Goal: Task Accomplishment & Management: Use online tool/utility

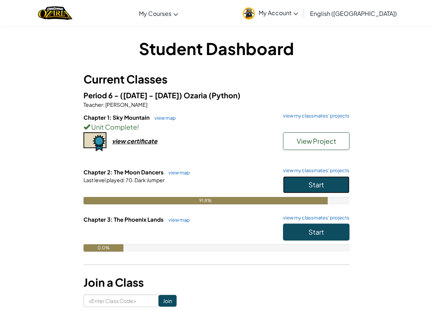
click at [310, 181] on span "Start" at bounding box center [317, 184] width 16 height 8
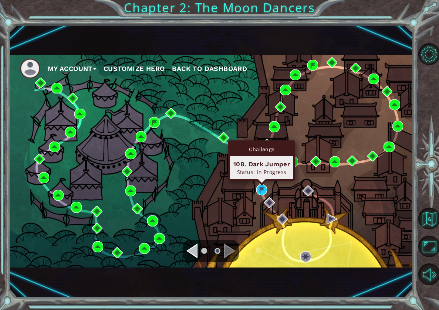
click at [261, 181] on div "Challenge 108. Dark Jumper Status: In Progress" at bounding box center [261, 160] width 67 height 40
click at [262, 187] on img at bounding box center [261, 189] width 11 height 11
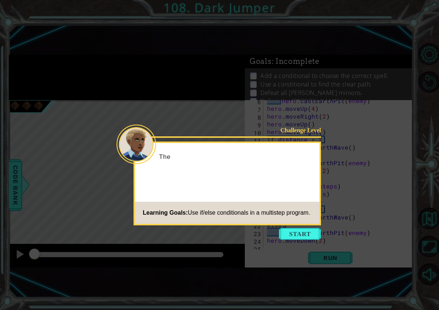
scroll to position [62, 0]
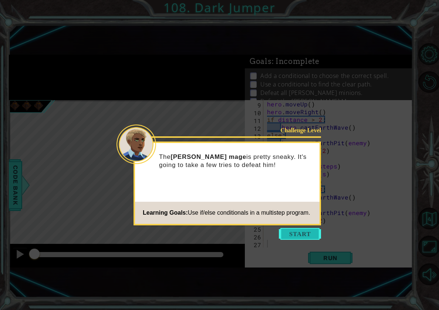
click at [300, 234] on button "Start" at bounding box center [300, 234] width 42 height 12
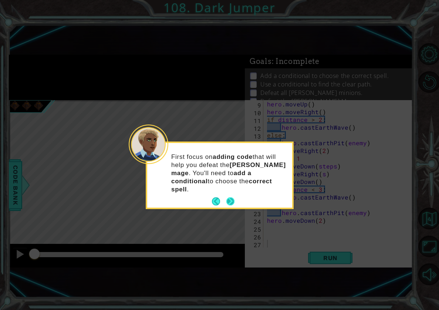
click at [231, 197] on button "Next" at bounding box center [230, 201] width 8 height 8
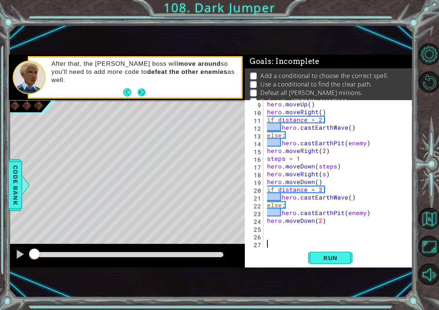
click at [142, 93] on button "Next" at bounding box center [141, 92] width 8 height 8
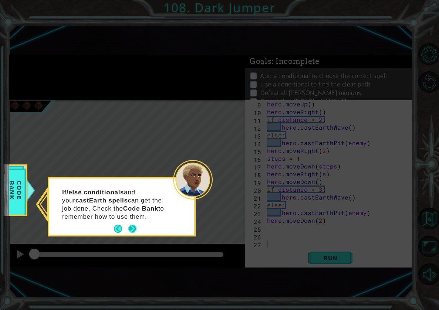
click at [135, 225] on button "Next" at bounding box center [132, 229] width 8 height 8
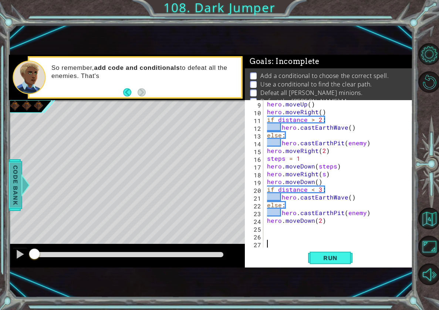
click at [20, 163] on span "Code Bank" at bounding box center [16, 185] width 12 height 45
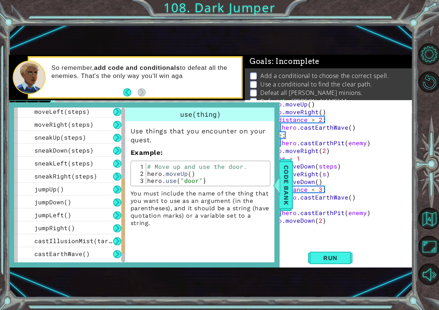
scroll to position [185, 0]
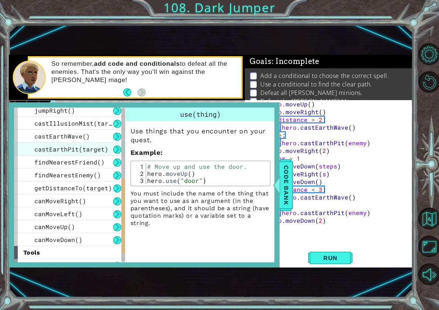
click at [77, 152] on span "castEarthPit(target)" at bounding box center [71, 149] width 74 height 8
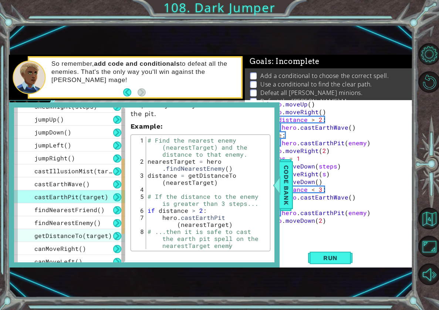
scroll to position [133, 0]
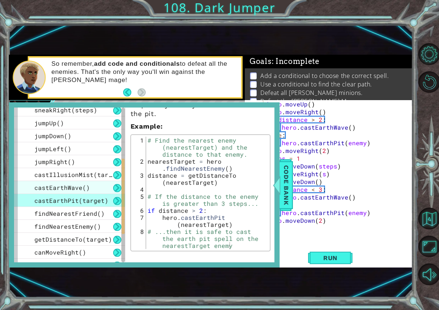
click at [63, 185] on span "castEarthWave()" at bounding box center [61, 188] width 55 height 8
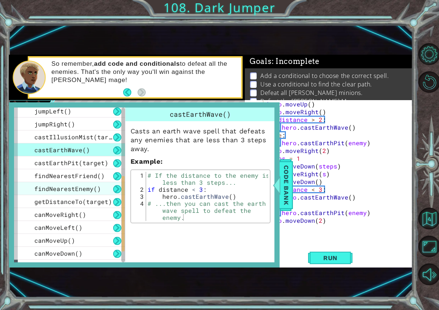
scroll to position [170, 0]
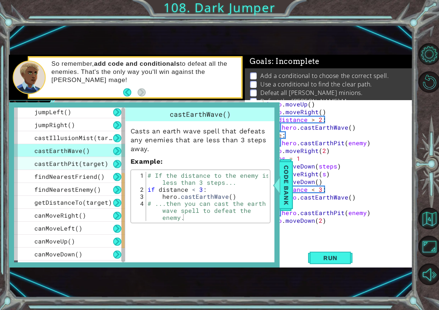
click at [52, 163] on span "castEarthPit(target)" at bounding box center [71, 164] width 74 height 8
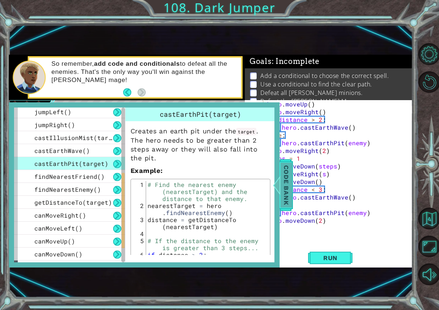
click at [285, 185] on span "Code Bank" at bounding box center [286, 185] width 12 height 45
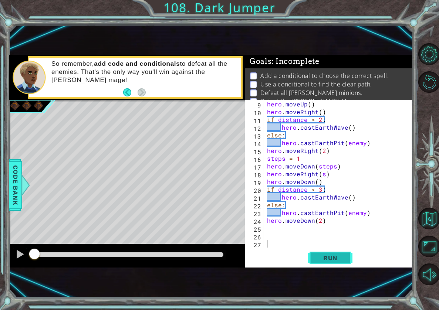
click at [333, 259] on span "Run" at bounding box center [330, 257] width 29 height 7
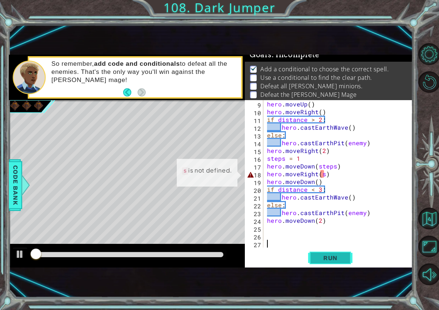
scroll to position [9, 0]
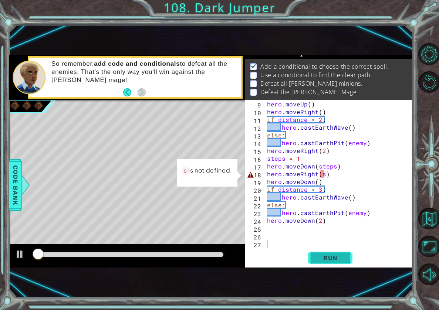
click at [333, 259] on span "Run" at bounding box center [330, 257] width 29 height 7
click at [336, 261] on span "Run" at bounding box center [330, 257] width 29 height 7
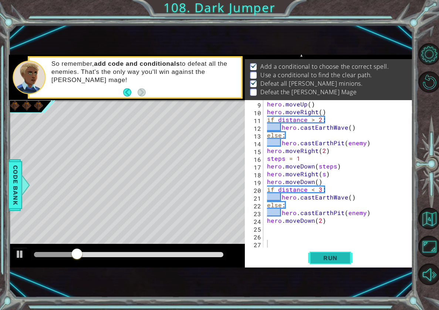
click at [333, 263] on button "Run" at bounding box center [330, 257] width 44 height 17
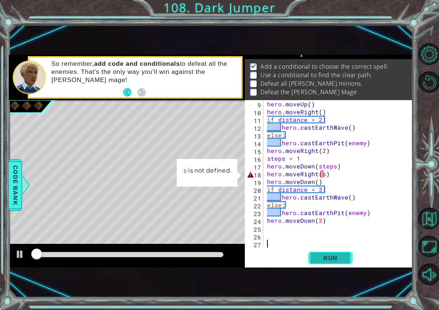
click at [333, 263] on button "Run" at bounding box center [330, 257] width 44 height 17
click at [323, 171] on div "hero . moveUp ( ) hero . moveRight ( ) if distance > 2 : hero . castEarthWave (…" at bounding box center [336, 181] width 143 height 163
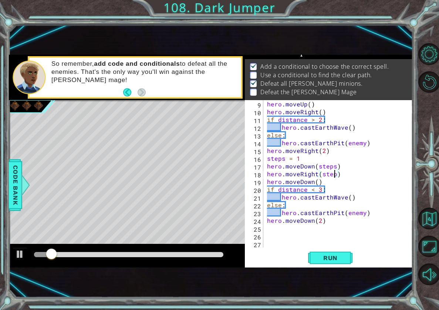
scroll to position [0, 4]
click at [317, 181] on div "hero . moveUp ( ) hero . moveRight ( ) if distance > 2 : hero . castEarthWave (…" at bounding box center [336, 181] width 143 height 163
click at [318, 266] on button "Run" at bounding box center [330, 257] width 44 height 17
click at [309, 258] on button "Run" at bounding box center [330, 257] width 44 height 17
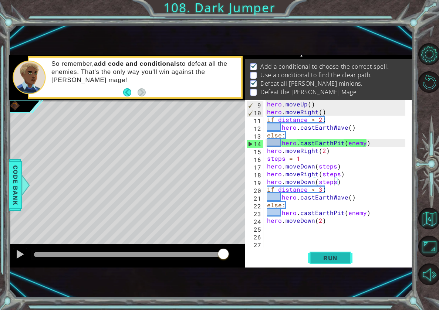
click at [323, 256] on span "Run" at bounding box center [330, 257] width 29 height 7
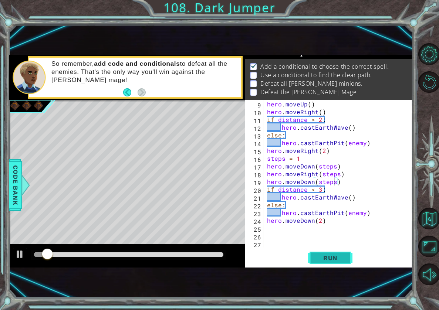
click at [323, 256] on span "Run" at bounding box center [330, 257] width 29 height 7
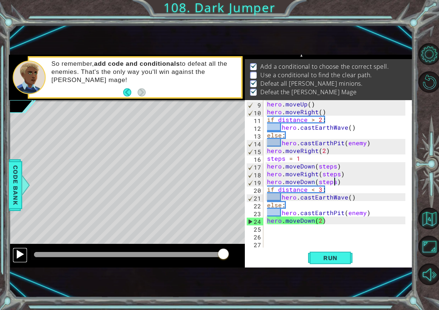
click at [24, 256] on div at bounding box center [20, 254] width 10 height 10
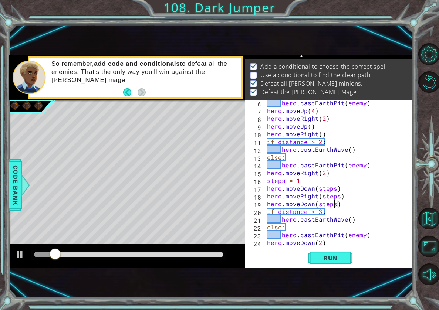
scroll to position [18, 0]
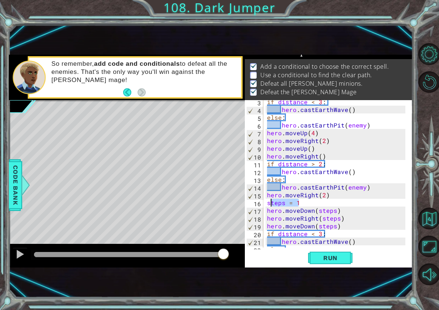
drag, startPoint x: 309, startPoint y: 202, endPoint x: 269, endPoint y: 205, distance: 39.7
click at [269, 205] on div "if distance < 3 : hero . castEarthWave ( ) else : hero . castEarthPit ( enemy )…" at bounding box center [336, 179] width 143 height 163
type textarea "s"
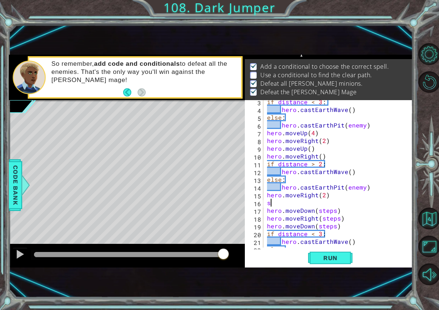
scroll to position [0, 0]
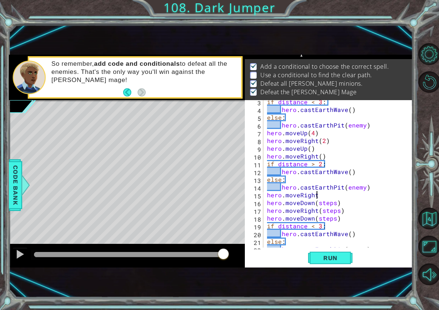
type textarea "hero.moveRight()"
drag, startPoint x: 315, startPoint y: 201, endPoint x: 333, endPoint y: 205, distance: 18.4
click at [333, 205] on div "if distance < 3 : hero . castEarthWave ( ) else : hero . castEarthPit ( enemy )…" at bounding box center [336, 179] width 143 height 163
drag, startPoint x: 337, startPoint y: 210, endPoint x: 319, endPoint y: 211, distance: 17.4
click at [319, 211] on div "if distance < 3 : hero . castEarthWave ( ) else : hero . castEarthPit ( enemy )…" at bounding box center [336, 179] width 143 height 163
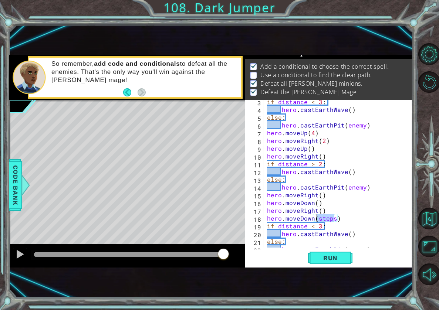
drag, startPoint x: 332, startPoint y: 218, endPoint x: 318, endPoint y: 218, distance: 14.0
click at [318, 218] on div "if distance < 3 : hero . castEarthWave ( ) else : hero . castEarthPit ( enemy )…" at bounding box center [336, 179] width 143 height 163
click at [314, 204] on div "if distance < 3 : hero . castEarthWave ( ) else : hero . castEarthPit ( enemy )…" at bounding box center [336, 179] width 143 height 163
click at [318, 201] on div "if distance < 3 : hero . castEarthWave ( ) else : hero . castEarthPit ( enemy )…" at bounding box center [336, 179] width 143 height 163
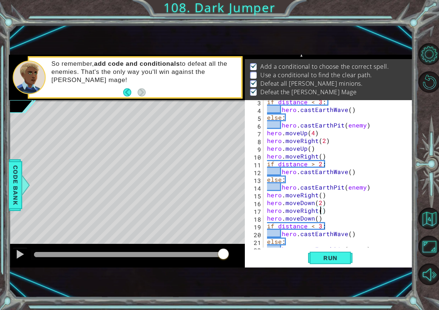
click at [319, 211] on div "if distance < 3 : hero . castEarthWave ( ) else : hero . castEarthPit ( enemy )…" at bounding box center [336, 179] width 143 height 163
click at [317, 218] on div "if distance < 3 : hero . castEarthWave ( ) else : hero . castEarthPit ( enemy )…" at bounding box center [336, 179] width 143 height 163
click at [324, 253] on button "Run" at bounding box center [330, 257] width 44 height 17
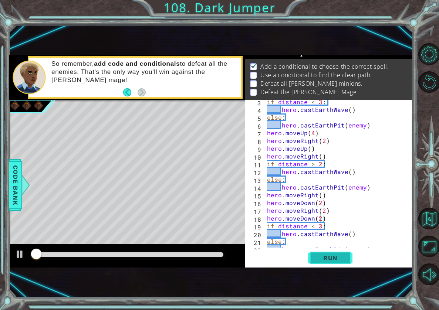
click at [324, 253] on button "Run" at bounding box center [330, 257] width 44 height 17
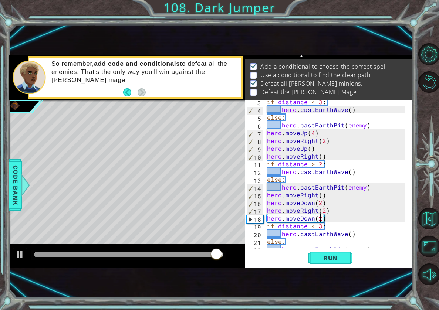
click at [321, 221] on div "if distance < 3 : hero . castEarthWave ( ) else : hero . castEarthPit ( enemy )…" at bounding box center [336, 179] width 143 height 163
type textarea "hero.moveDown()"
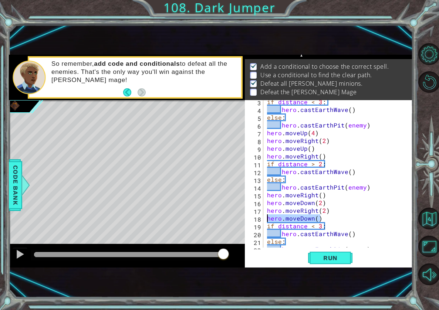
drag, startPoint x: 321, startPoint y: 215, endPoint x: 263, endPoint y: 220, distance: 57.9
click at [263, 220] on div "hero.moveDown() 3 4 5 6 7 8 9 10 11 12 13 14 15 16 17 18 19 20 21 22 23 if dist…" at bounding box center [328, 173] width 166 height 147
type textarea "hero.moveRight(2)"
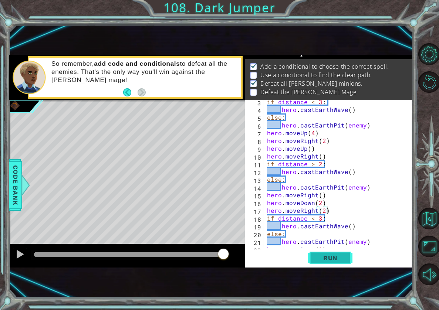
click at [319, 256] on button "Run" at bounding box center [330, 257] width 44 height 17
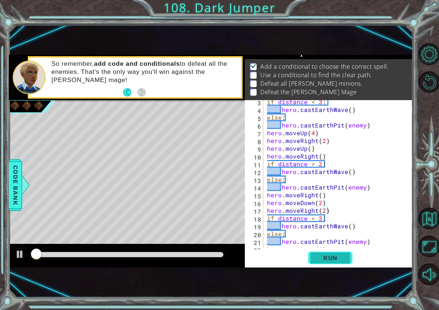
click at [319, 256] on span "Run" at bounding box center [330, 257] width 29 height 7
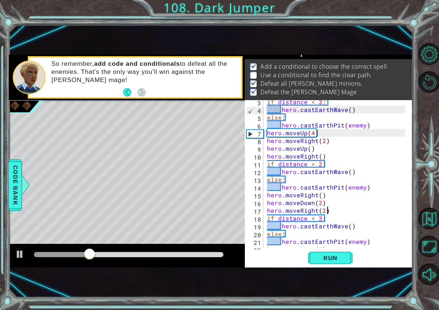
scroll to position [47, 0]
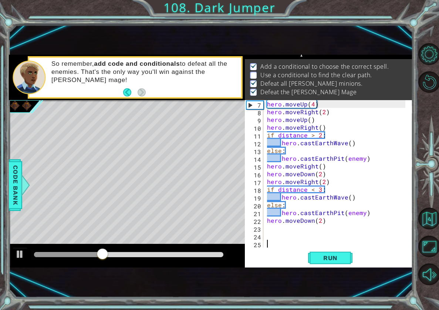
click at [276, 242] on div "hero . moveUp ( 4 ) hero . moveRight ( 2 ) hero . moveUp ( ) hero . moveRight (…" at bounding box center [336, 181] width 143 height 163
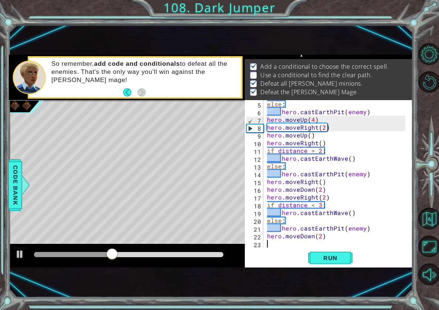
type textarea "hero.moveDown(2)"
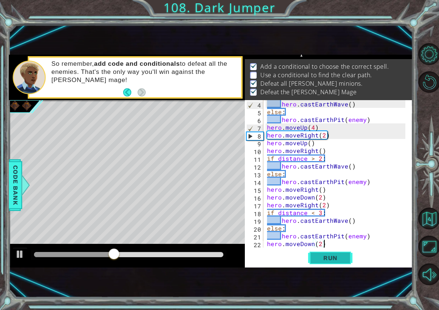
scroll to position [31, 0]
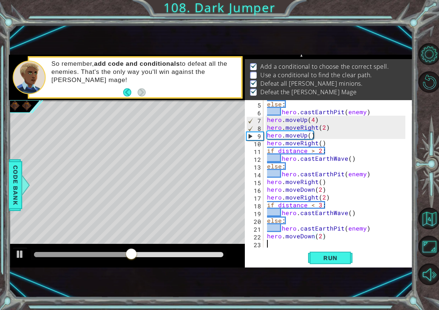
click at [300, 247] on div "else : hero . castEarthPit ( enemy ) hero . moveUp ( 4 ) hero . moveRight ( 2 )…" at bounding box center [336, 181] width 143 height 163
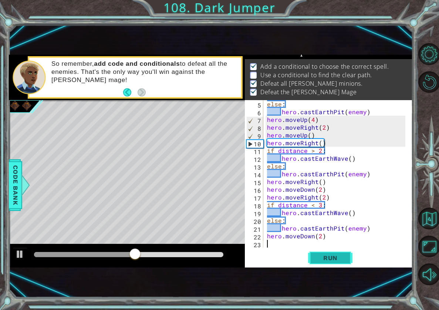
drag, startPoint x: 306, startPoint y: 250, endPoint x: 310, endPoint y: 252, distance: 4.3
click at [310, 252] on div "Run" at bounding box center [330, 257] width 168 height 17
click at [310, 252] on button "Run" at bounding box center [330, 257] width 44 height 17
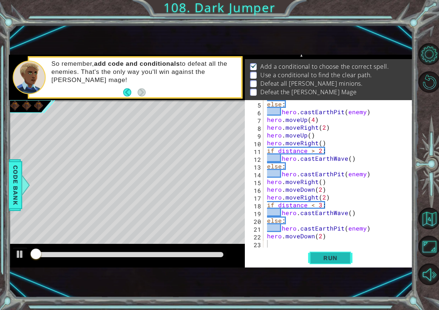
click at [310, 252] on button "Run" at bounding box center [330, 257] width 44 height 17
click at [307, 251] on div "Run" at bounding box center [330, 257] width 168 height 17
click at [328, 261] on span "Run" at bounding box center [330, 257] width 29 height 7
click at [323, 258] on span "Run" at bounding box center [330, 257] width 29 height 7
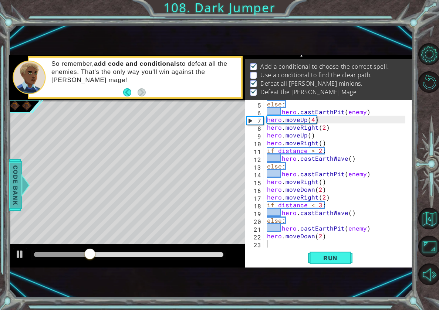
click at [23, 186] on div at bounding box center [25, 185] width 9 height 22
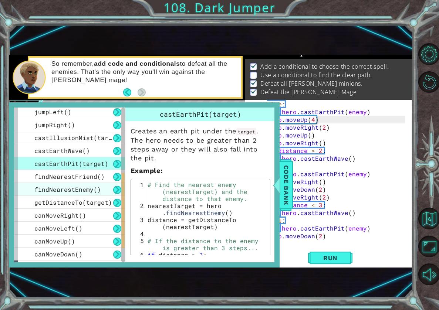
scroll to position [207, 0]
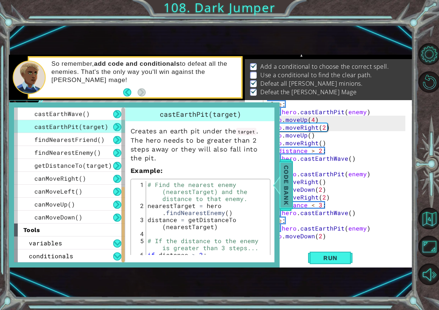
click at [282, 173] on span "Code Bank" at bounding box center [286, 185] width 12 height 45
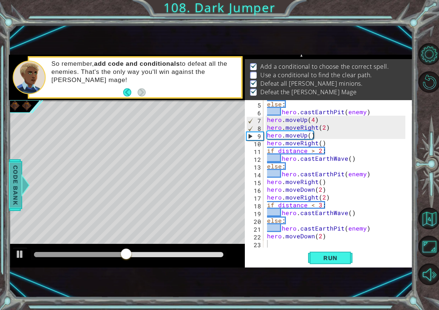
click at [14, 171] on span "Code Bank" at bounding box center [16, 185] width 12 height 45
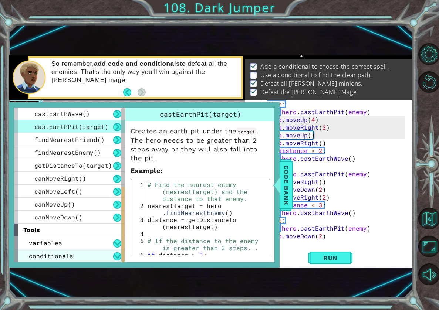
click at [42, 254] on span "conditionals" at bounding box center [51, 256] width 44 height 8
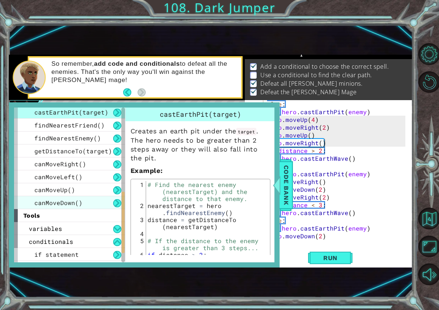
scroll to position [233, 0]
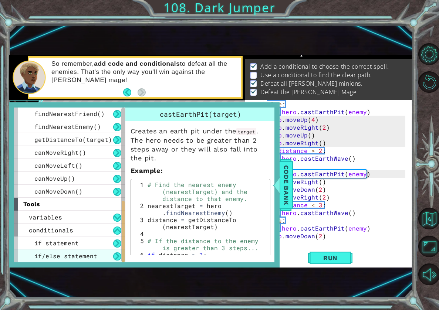
click at [101, 254] on div "if/else statement" at bounding box center [69, 255] width 111 height 13
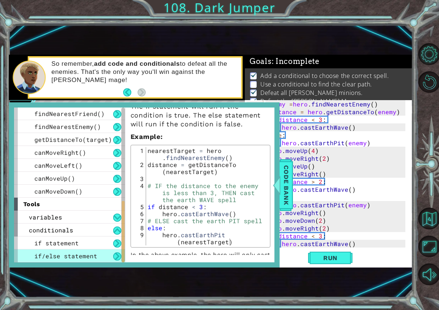
scroll to position [0, 0]
click at [275, 184] on div at bounding box center [276, 185] width 9 height 22
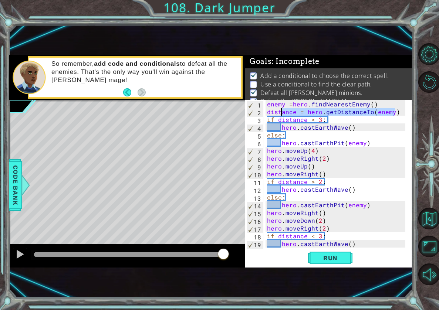
drag, startPoint x: 398, startPoint y: 114, endPoint x: 263, endPoint y: 104, distance: 135.6
click at [263, 104] on div "distance = hero.getDistanceTo(enemy) 1 2 3 4 5 6 7 8 9 10 11 12 13 14 15 16 17 …" at bounding box center [328, 173] width 166 height 147
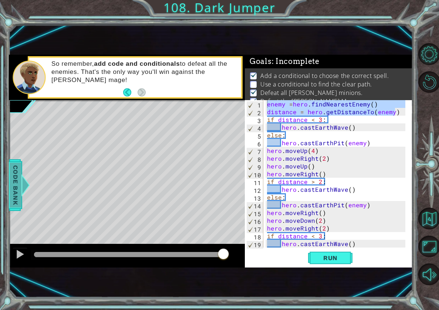
click at [27, 177] on div at bounding box center [25, 185] width 9 height 22
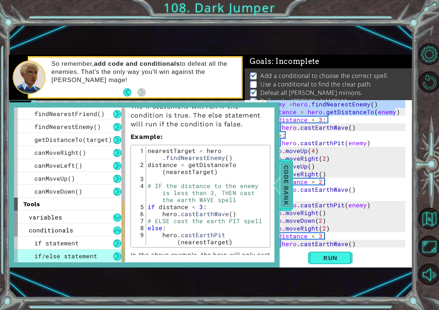
click at [283, 164] on span "Code Bank" at bounding box center [286, 185] width 12 height 45
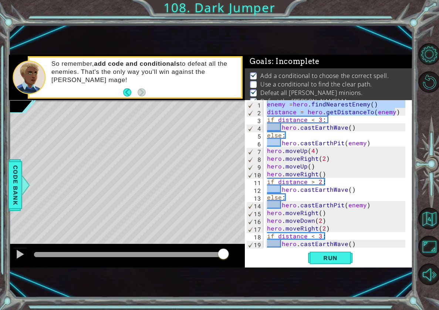
click at [390, 110] on div "enemy = hero . findNearestEnemy ( ) distance = hero . getDistanceTo ( enemy ) i…" at bounding box center [336, 181] width 143 height 163
drag, startPoint x: 391, startPoint y: 112, endPoint x: 258, endPoint y: 101, distance: 133.5
click at [258, 101] on div "distance = hero.getDistanceTo(enemy) 1 2 3 4 5 6 7 8 9 10 11 12 13 14 15 16 17 …" at bounding box center [328, 173] width 166 height 147
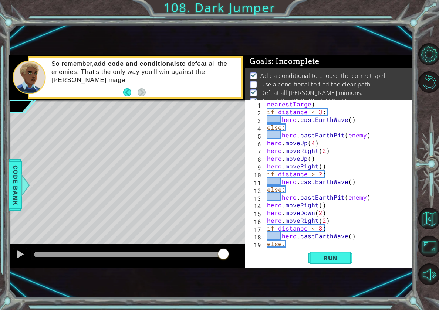
scroll to position [0, 3]
click at [334, 101] on div "nearestTarget ) if distance < 3 : hero . castEarthWave ( ) else : hero . castEa…" at bounding box center [336, 181] width 143 height 163
click at [12, 187] on span "Code Bank" at bounding box center [16, 185] width 12 height 45
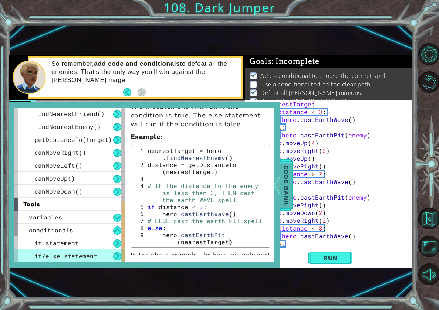
click at [292, 194] on span "Code Bank" at bounding box center [286, 185] width 12 height 45
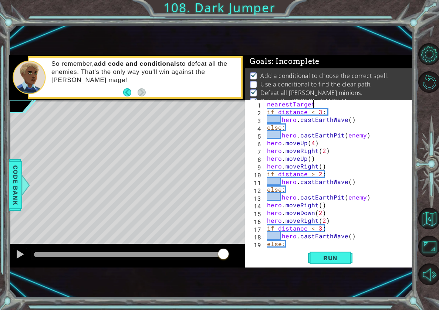
click at [326, 101] on div "nearestTarget if distance < 3 : hero . castEarthWave ( ) else : hero . castEart…" at bounding box center [336, 181] width 143 height 163
type textarea "nearestTarget = hero"
click at [12, 187] on span "Code Bank" at bounding box center [16, 185] width 12 height 45
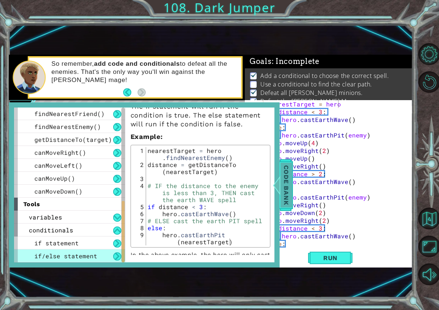
click at [279, 188] on div at bounding box center [276, 185] width 9 height 22
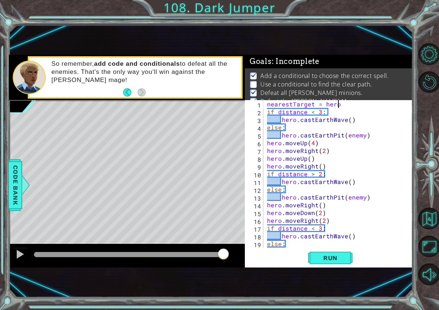
click at [342, 106] on div "nearestTarget = hero if distance < 3 : hero . castEarthWave ( ) else : hero . c…" at bounding box center [336, 181] width 143 height 163
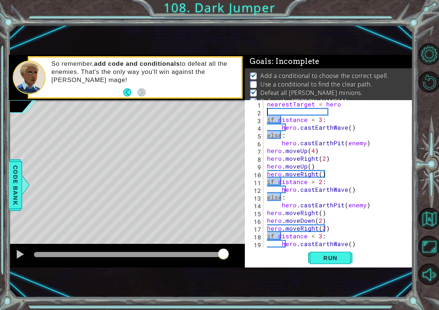
scroll to position [0, 0]
type textarea "c"
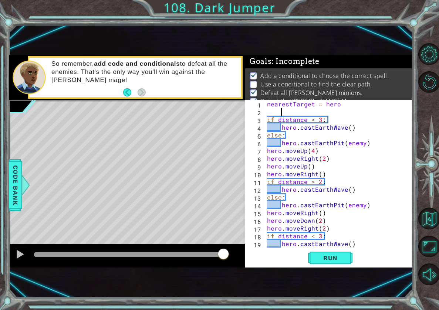
scroll to position [0, 1]
click at [17, 190] on span "Code Bank" at bounding box center [16, 185] width 12 height 45
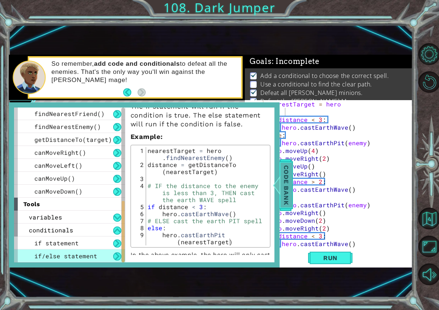
click at [283, 182] on span "Code Bank" at bounding box center [286, 185] width 12 height 45
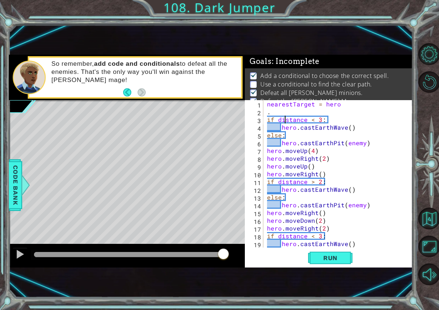
click at [286, 116] on div "nearestTarget = hero . if distance < 3 : hero . castEarthWave ( ) else : hero .…" at bounding box center [336, 181] width 143 height 163
click at [287, 107] on div "nearestTarget = hero . if distance < 3 : hero . castEarthWave ( ) else : hero .…" at bounding box center [336, 181] width 143 height 163
click at [289, 112] on div "nearestTarget = hero . if distance < 3 : hero . castEarthWave ( ) else : hero .…" at bounding box center [336, 181] width 143 height 163
click at [26, 189] on div at bounding box center [25, 185] width 9 height 22
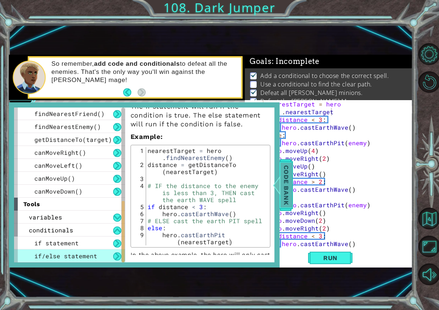
click at [286, 185] on span "Code Bank" at bounding box center [286, 185] width 12 height 45
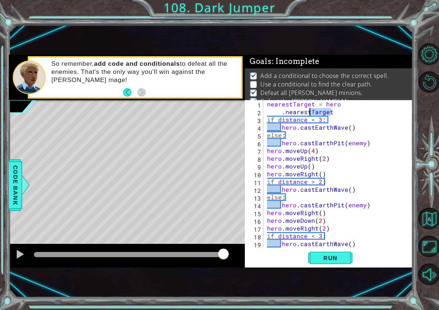
drag, startPoint x: 331, startPoint y: 112, endPoint x: 308, endPoint y: 113, distance: 23.0
click at [308, 113] on div "nearestTarget = hero . nearestTarget if distance < 3 : hero . castEarthWave ( )…" at bounding box center [336, 181] width 143 height 163
click at [14, 187] on span "Code Bank" at bounding box center [16, 185] width 12 height 45
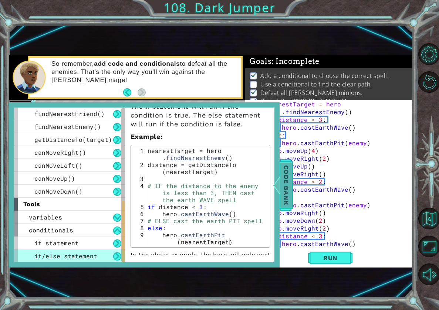
click at [290, 187] on span "Code Bank" at bounding box center [286, 185] width 12 height 45
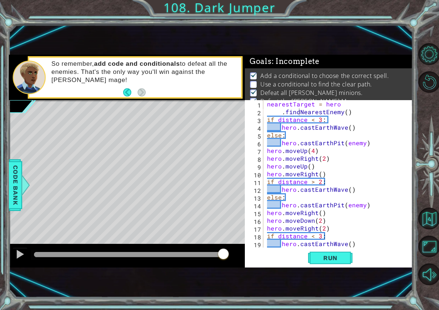
click at [345, 120] on div "nearestTarget = hero . findNearestEnemy ( ) if distance < 3 : hero . castEarthW…" at bounding box center [336, 181] width 143 height 163
click at [348, 110] on div "nearestTarget = hero . findNearestEnemy ( ) if distance < 3 : hero . castEarthW…" at bounding box center [336, 181] width 143 height 163
type textarea ".findNearestEnemy()"
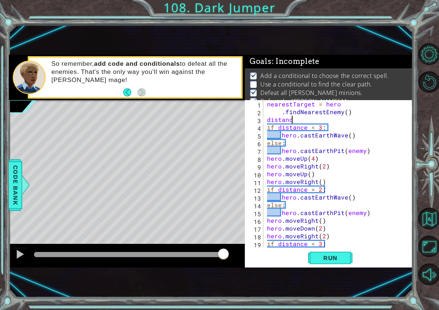
scroll to position [0, 1]
click at [20, 177] on span "Code Bank" at bounding box center [16, 185] width 12 height 45
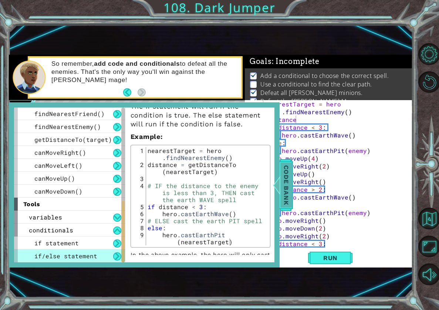
click at [284, 186] on span "Code Bank" at bounding box center [286, 185] width 12 height 45
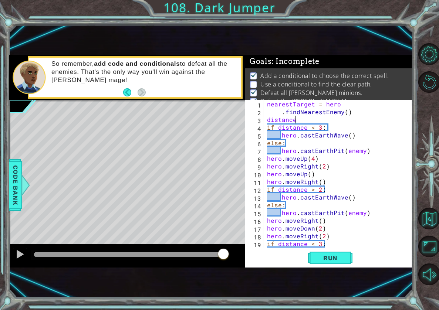
click at [329, 118] on div "nearestTarget = hero . findNearestEnemy ( ) distance if distance < 3 : hero . c…" at bounding box center [336, 181] width 143 height 163
type textarea "distance = getDistanceTo"
click at [11, 186] on span "Code Bank" at bounding box center [16, 185] width 12 height 45
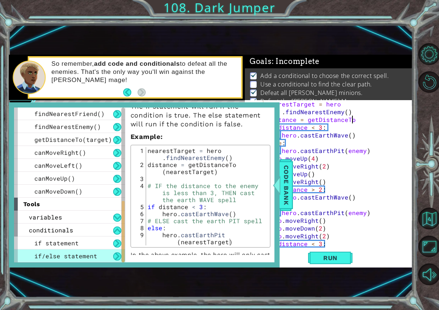
click at [359, 119] on div "nearestTarget = hero . findNearestEnemy ( ) distance = getDistanceTo if distanc…" at bounding box center [336, 181] width 143 height 163
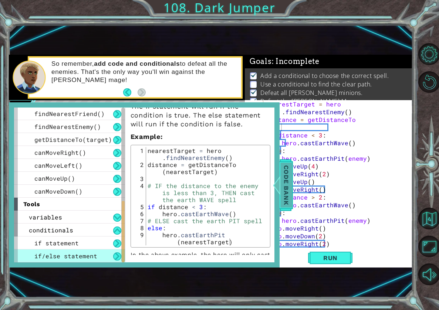
click at [290, 197] on span "Code Bank" at bounding box center [286, 185] width 12 height 45
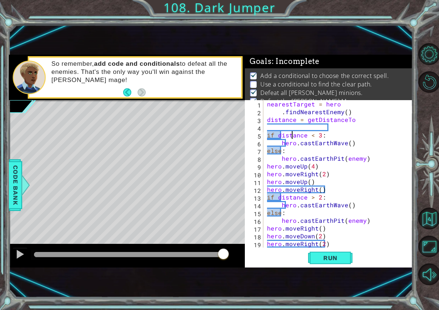
click at [293, 132] on div "nearestTarget = hero . findNearestEnemy ( ) distance = getDistanceTo if distanc…" at bounding box center [336, 181] width 143 height 163
click at [293, 119] on div "nearestTarget = hero . findNearestEnemy ( ) distance = getDistanceTo if distanc…" at bounding box center [336, 181] width 143 height 163
type textarea "distance = getDistanceTo"
click at [297, 124] on div "nearestTarget = hero . findNearestEnemy ( ) distance = getDistanceTo if distanc…" at bounding box center [336, 181] width 143 height 163
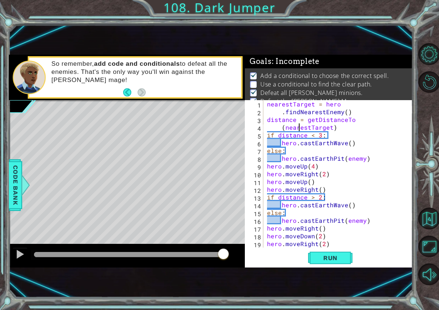
scroll to position [0, 4]
drag, startPoint x: 322, startPoint y: 241, endPoint x: 324, endPoint y: 246, distance: 5.0
click at [324, 245] on div "nearestTarget = hero . findNearestEnemy ( ) distance = getDistanceTo ( nearestT…" at bounding box center [336, 181] width 143 height 163
click at [324, 246] on div "nearestTarget = hero . findNearestEnemy ( ) distance = getDistanceTo ( nearestT…" at bounding box center [336, 181] width 143 height 163
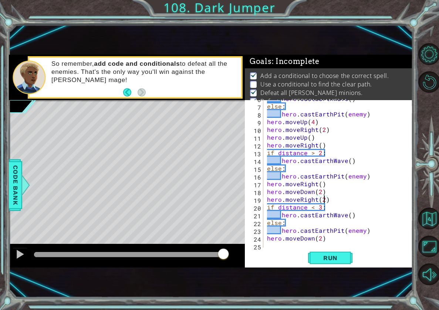
scroll to position [18, 0]
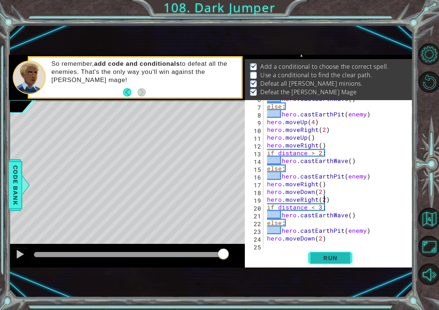
click at [340, 252] on button "Run" at bounding box center [330, 257] width 44 height 17
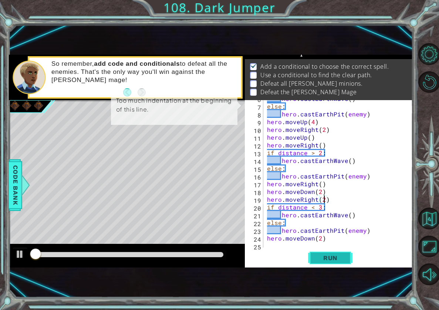
scroll to position [9, 0]
click at [336, 251] on button "Run" at bounding box center [330, 257] width 44 height 17
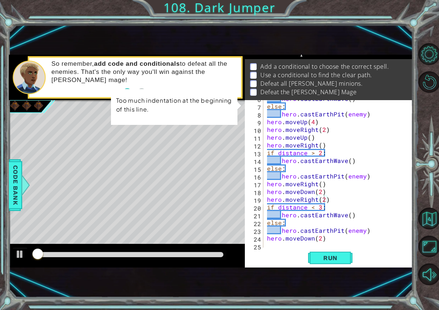
click at [328, 266] on div "hero.moveRight(2) 6 7 8 9 10 11 12 13 14 15 16 17 18 19 20 21 22 23 24 25 hero …" at bounding box center [329, 183] width 168 height 167
click at [322, 256] on span "Run" at bounding box center [330, 257] width 29 height 7
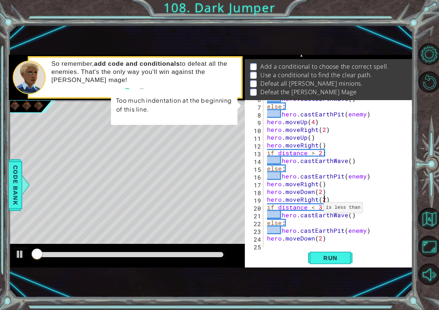
scroll to position [0, 0]
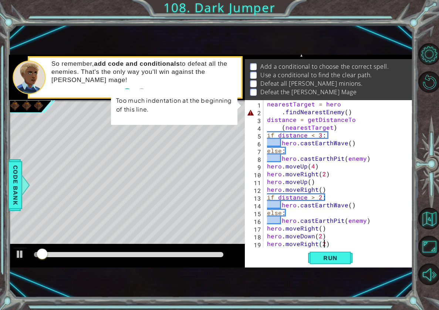
click at [276, 113] on div "nearestTarget = hero . findNearestEnemy ( ) distance = getDistanceTo ( nearestT…" at bounding box center [336, 181] width 143 height 163
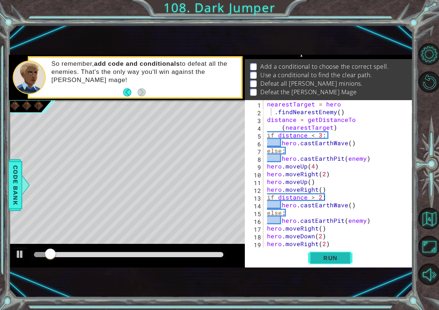
drag, startPoint x: 322, startPoint y: 267, endPoint x: 316, endPoint y: 260, distance: 9.7
click at [321, 267] on div ".findNearestEnemy() 1 2 3 4 5 6 7 8 9 10 11 12 13 14 15 16 17 18 19 20 nearestT…" at bounding box center [329, 183] width 168 height 167
click at [318, 261] on span "Run" at bounding box center [330, 257] width 29 height 7
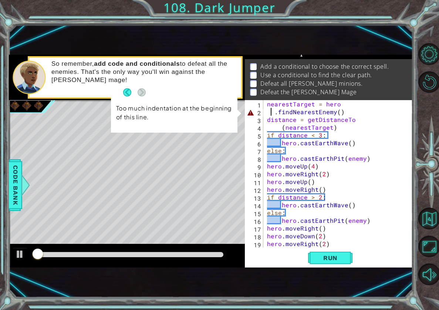
click at [276, 112] on div "nearestTarget = hero . findNearestEnemy ( ) distance = getDistanceTo ( nearestT…" at bounding box center [336, 181] width 143 height 163
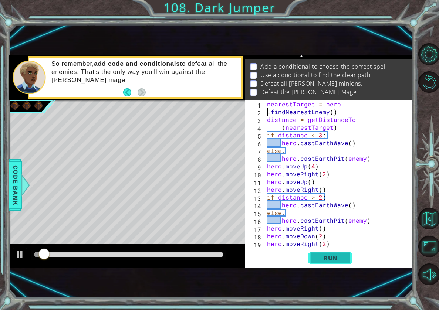
click at [329, 261] on span "Run" at bounding box center [330, 257] width 29 height 7
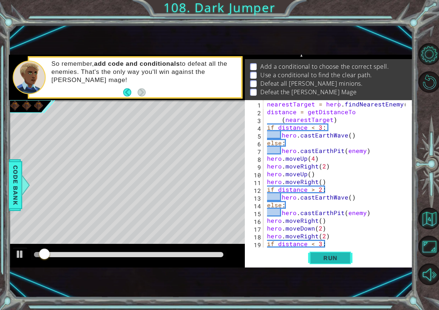
click at [337, 261] on span "Run" at bounding box center [330, 257] width 29 height 7
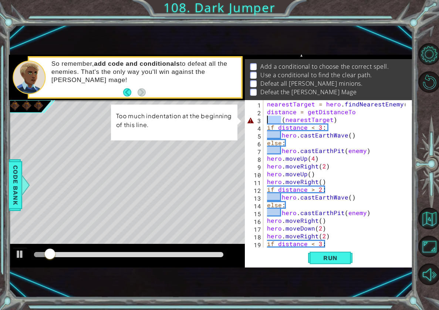
drag, startPoint x: 282, startPoint y: 120, endPoint x: 261, endPoint y: 119, distance: 20.7
click at [261, 119] on div "nearestTarget = hero.findNearestEnemy() 1 2 3 4 5 6 7 8 9 10 11 12 13 14 15 16 …" at bounding box center [328, 173] width 166 height 147
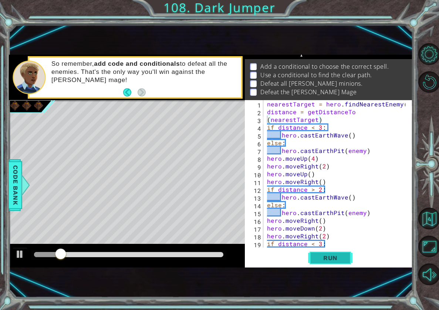
click at [325, 263] on button "Run" at bounding box center [330, 257] width 44 height 17
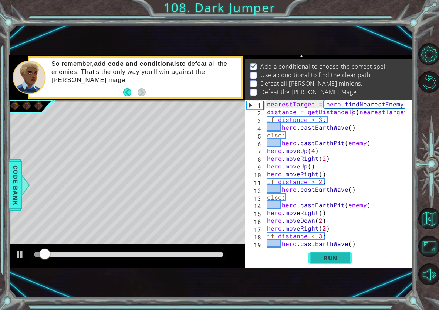
click at [326, 256] on span "Run" at bounding box center [330, 257] width 29 height 7
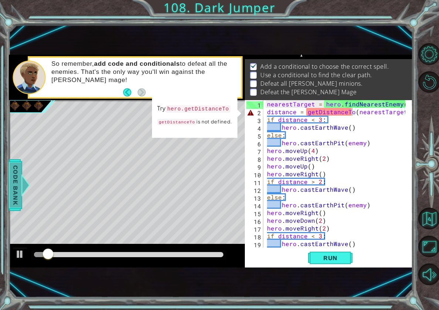
click at [18, 195] on span "Code Bank" at bounding box center [16, 185] width 12 height 45
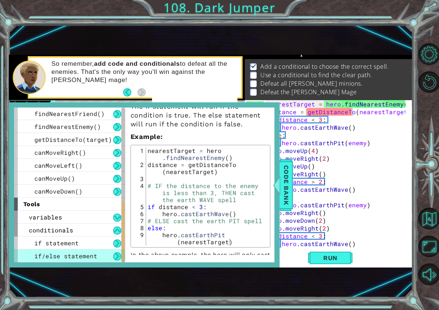
scroll to position [88, 0]
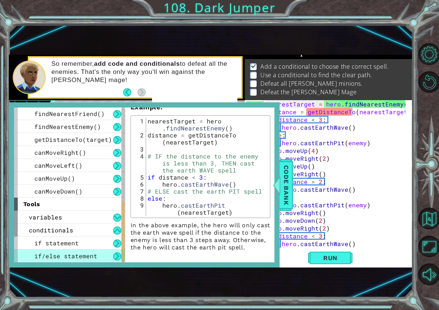
click at [278, 195] on div at bounding box center [276, 185] width 9 height 22
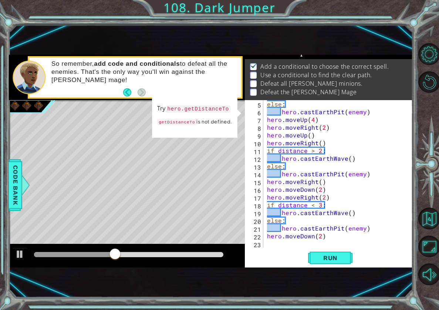
scroll to position [31, 0]
click at [362, 228] on div "else : hero . castEarthPit ( enemy ) hero . moveUp ( 4 ) hero . moveRight ( 2 )…" at bounding box center [336, 181] width 143 height 163
drag, startPoint x: 362, startPoint y: 228, endPoint x: 346, endPoint y: 227, distance: 16.0
click at [346, 227] on div "else : hero . castEarthPit ( enemy ) hero . moveUp ( 4 ) hero . moveRight ( 2 )…" at bounding box center [336, 181] width 143 height 163
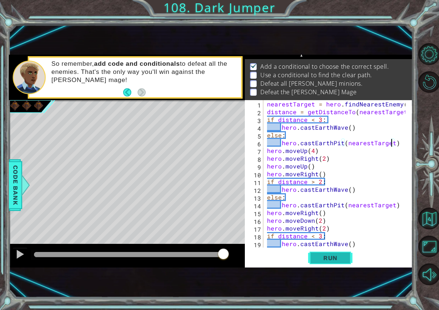
scroll to position [22, 0]
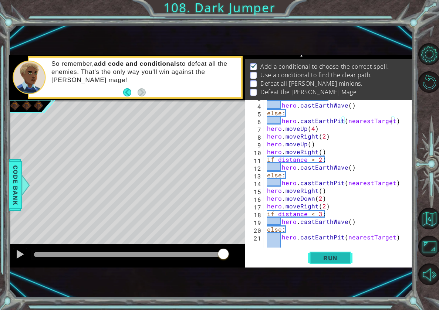
click at [336, 254] on span "Run" at bounding box center [330, 257] width 29 height 7
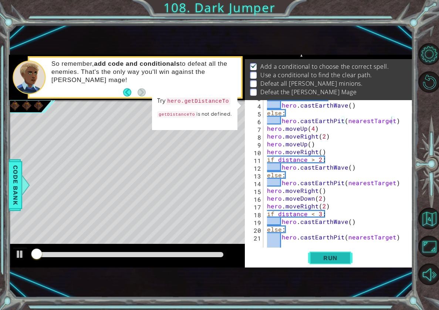
click at [337, 254] on span "Run" at bounding box center [330, 257] width 29 height 7
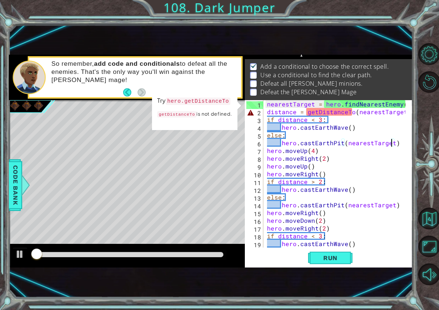
scroll to position [0, 0]
click at [24, 191] on div at bounding box center [25, 185] width 9 height 22
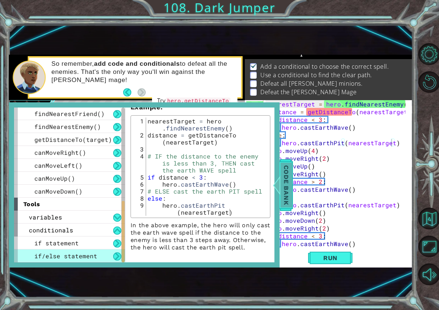
click at [284, 192] on span "Code Bank" at bounding box center [286, 185] width 12 height 45
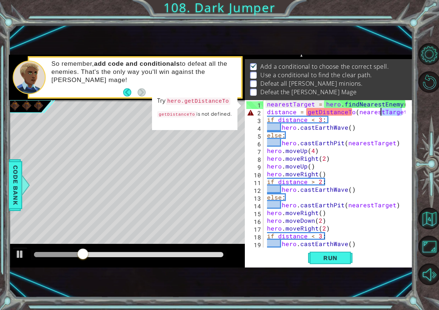
drag, startPoint x: 401, startPoint y: 113, endPoint x: 382, endPoint y: 113, distance: 18.9
click at [382, 113] on div "nearestTarget = hero . findNearestEnemy ( ) distance = getDistanceTo ( nearestT…" at bounding box center [336, 181] width 143 height 163
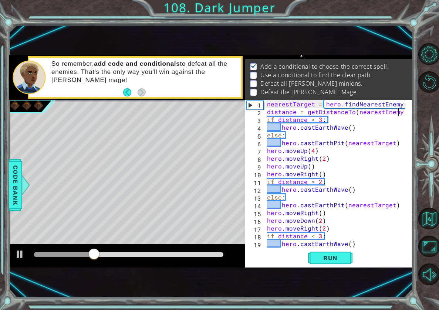
scroll to position [0, 8]
type textarea "distance = getDistanceTo(nearestEnemy)"
click at [316, 265] on button "Run" at bounding box center [330, 257] width 44 height 17
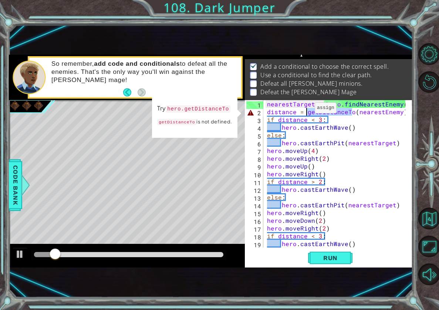
drag, startPoint x: 351, startPoint y: 113, endPoint x: 306, endPoint y: 110, distance: 45.2
click at [306, 110] on div "nearestTarget = hero . findNearestEnemy ( ) distance = getDistanceTo ( nearestE…" at bounding box center [336, 181] width 143 height 163
click at [14, 187] on span "Code Bank" at bounding box center [16, 185] width 12 height 45
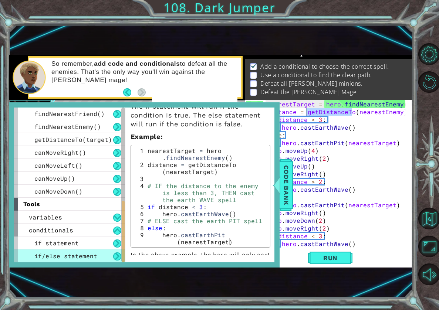
scroll to position [88, 0]
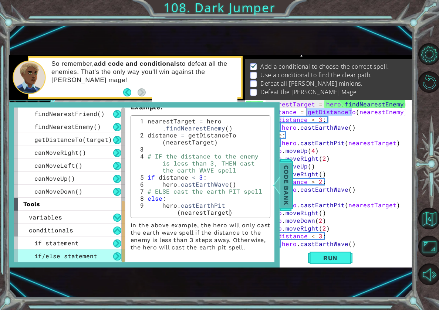
click at [286, 188] on span "Code Bank" at bounding box center [286, 185] width 12 height 45
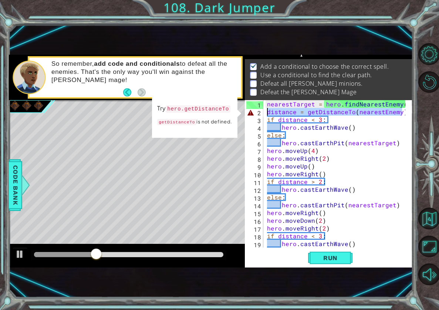
drag, startPoint x: 403, startPoint y: 113, endPoint x: 250, endPoint y: 111, distance: 152.7
click at [250, 111] on div "distance = getDistanceTo(nearestEnemy) 1 2 3 4 5 6 7 8 9 10 11 12 13 14 15 16 1…" at bounding box center [328, 173] width 166 height 147
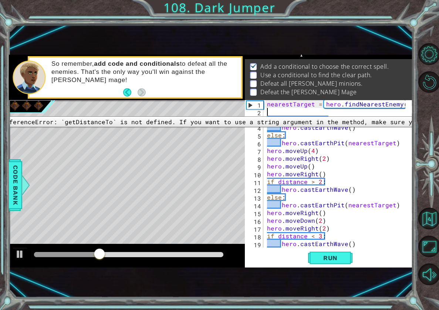
scroll to position [0, 0]
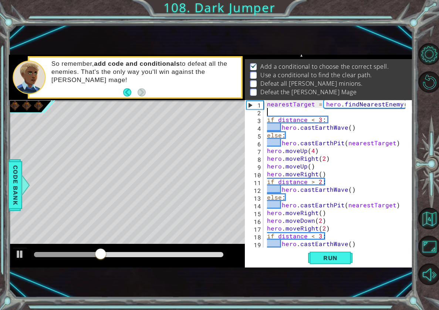
type textarea "nearestTarget = hero.findNearestEnemy()"
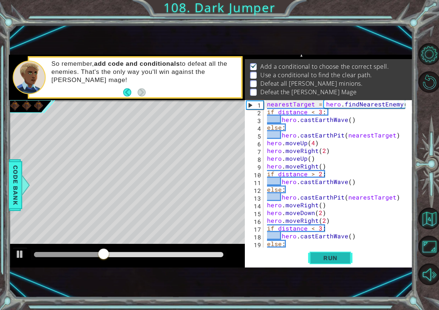
click at [339, 260] on span "Run" at bounding box center [330, 257] width 29 height 7
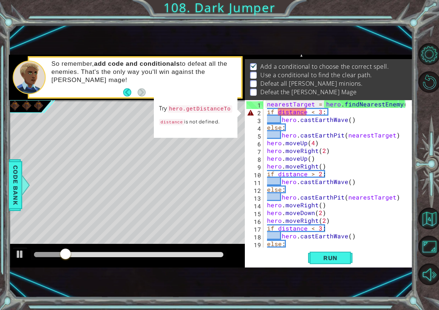
scroll to position [31, 0]
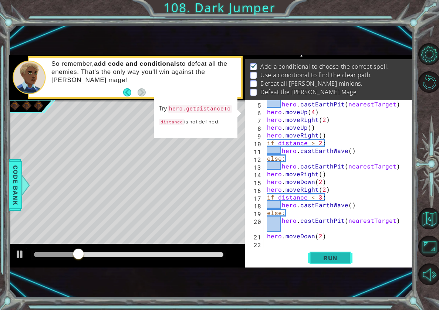
click at [340, 259] on span "Run" at bounding box center [330, 257] width 29 height 7
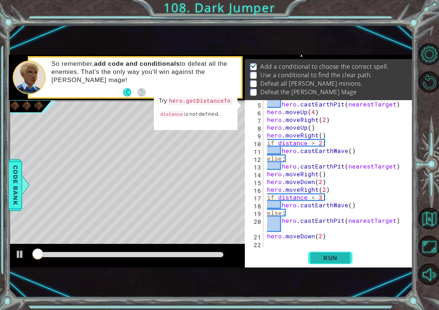
click at [339, 258] on span "Run" at bounding box center [330, 257] width 29 height 7
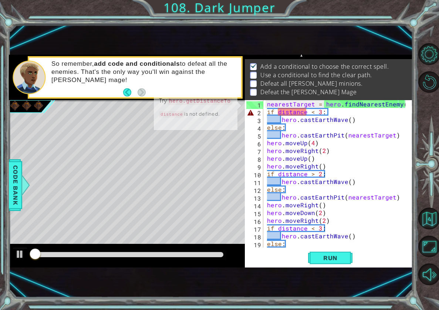
scroll to position [0, 0]
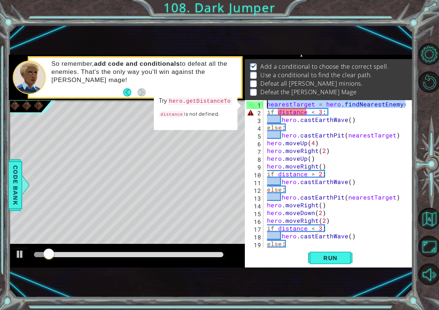
drag, startPoint x: 404, startPoint y: 104, endPoint x: 207, endPoint y: 101, distance: 197.0
click at [207, 101] on div "1 ההההההההההההההההההההההההההההההההההההההההההההההההההההההההההההההההההההההההההההה…" at bounding box center [211, 161] width 404 height 213
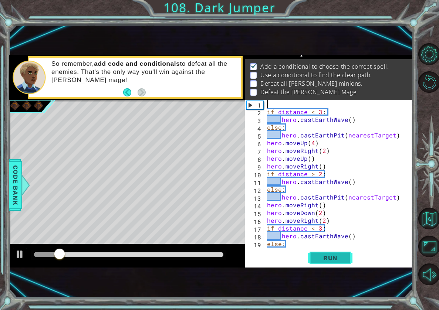
click at [339, 256] on span "Run" at bounding box center [330, 257] width 29 height 7
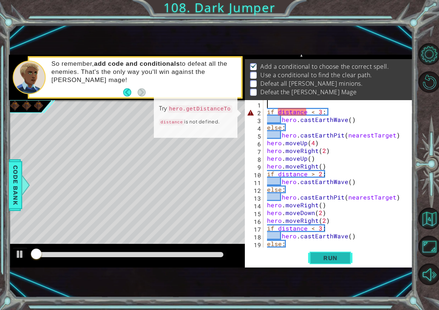
click at [336, 257] on span "Run" at bounding box center [330, 257] width 29 height 7
drag, startPoint x: 337, startPoint y: 106, endPoint x: 298, endPoint y: 108, distance: 39.6
click at [298, 108] on div "if distance < 3 : hero . castEarthWave ( ) else : hero . [GEOGRAPHIC_DATA] ( ne…" at bounding box center [336, 185] width 143 height 171
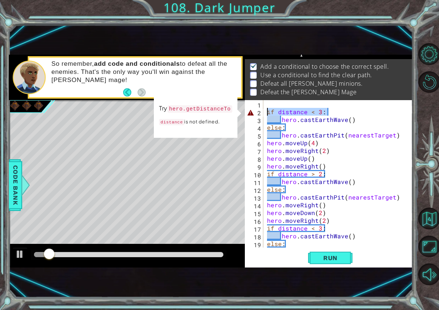
drag, startPoint x: 340, startPoint y: 111, endPoint x: 231, endPoint y: 113, distance: 108.3
click at [231, 113] on div "1 ההההההההההההההההההההההההההההההההההההההההההההההההההההההההההההההההההההההההההההה…" at bounding box center [211, 161] width 404 height 213
type textarea "if distance < 3:"
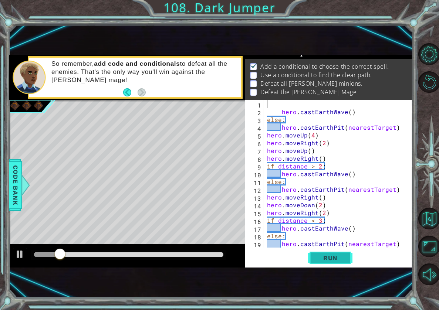
click at [343, 257] on span "Run" at bounding box center [330, 257] width 29 height 7
type textarea "e"
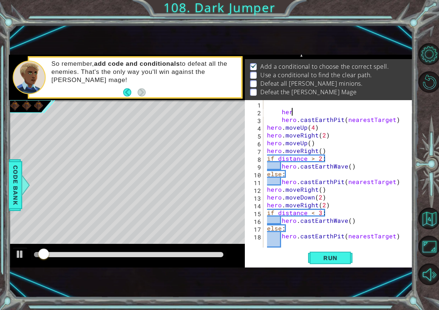
type textarea "h"
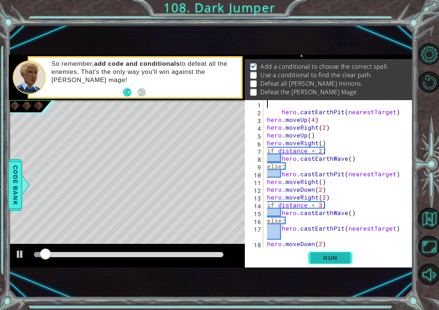
drag, startPoint x: 369, startPoint y: 118, endPoint x: 327, endPoint y: 252, distance: 139.9
click at [327, 273] on div "1 ההההההההההההההההההההההההההההההההההההההההההההההההההההההההההההההההההההההההההההה…" at bounding box center [211, 161] width 404 height 273
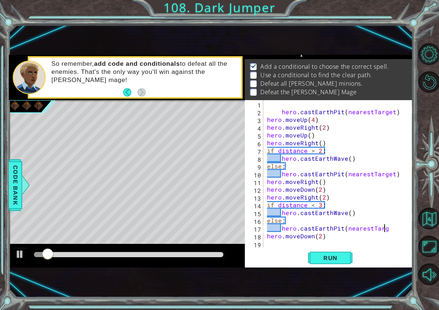
click at [341, 234] on div "hero . [GEOGRAPHIC_DATA] ( nearestTarget ) hero . moveUp ( 4 ) hero . moveRight…" at bounding box center [339, 181] width 149 height 163
type textarea "h"
click at [341, 234] on div "hero . [GEOGRAPHIC_DATA] ( nearestTarget ) hero . moveUp ( 4 ) hero . moveRight…" at bounding box center [339, 181] width 149 height 163
type textarea "h"
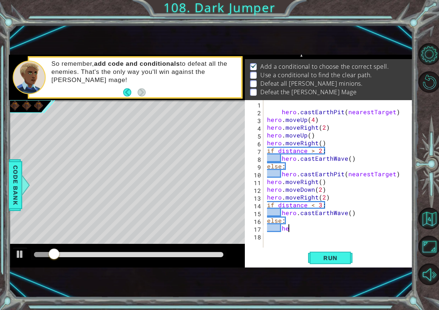
type textarea "e"
click at [341, 234] on div "hero . [GEOGRAPHIC_DATA] ( nearestTarget ) hero . moveUp ( 4 ) hero . moveRight…" at bounding box center [339, 181] width 149 height 163
click at [351, 214] on div "hero . [GEOGRAPHIC_DATA] ( nearestTarget ) hero . moveUp ( 4 ) hero . moveRight…" at bounding box center [339, 181] width 149 height 163
type textarea "h"
click at [347, 180] on div "hero . [GEOGRAPHIC_DATA] ( nearestTarget ) hero . moveUp ( 4 ) hero . moveRight…" at bounding box center [339, 181] width 149 height 163
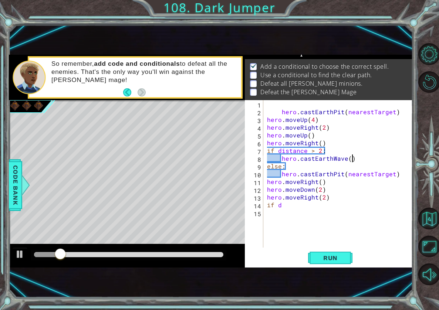
click at [353, 159] on div "hero . [GEOGRAPHIC_DATA] ( nearestTarget ) hero . moveUp ( 4 ) hero . moveRight…" at bounding box center [339, 181] width 149 height 163
type textarea "h"
click at [356, 159] on div "hero . [GEOGRAPHIC_DATA] ( nearestTarget ) hero . moveUp ( 4 ) hero . moveRight…" at bounding box center [339, 181] width 149 height 163
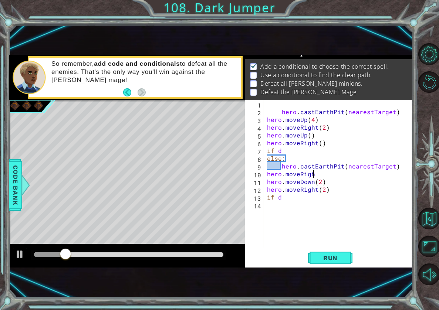
click at [364, 177] on div "hero . [GEOGRAPHIC_DATA] ( nearestTarget ) hero . moveUp ( 4 ) hero . moveRight…" at bounding box center [339, 181] width 149 height 163
type textarea "h"
click at [364, 177] on div "hero . [GEOGRAPHIC_DATA] ( nearestTarget ) hero . moveUp ( 4 ) hero . moveRight…" at bounding box center [339, 181] width 149 height 163
type textarea "h"
click at [364, 177] on div "hero . [GEOGRAPHIC_DATA] ( nearestTarget ) hero . moveUp ( 4 ) hero . moveRight…" at bounding box center [339, 181] width 149 height 163
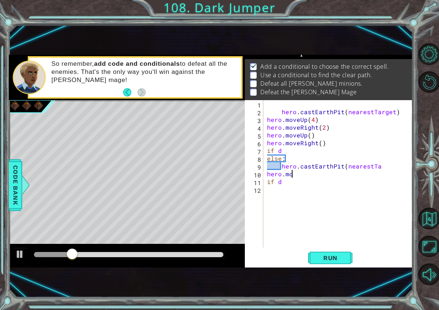
type textarea "h"
click at [364, 177] on div "hero . [GEOGRAPHIC_DATA] ( nearestTarget ) hero . moveUp ( 4 ) hero . moveRight…" at bounding box center [339, 181] width 149 height 163
type textarea "i"
click at [358, 149] on div "hero . [GEOGRAPHIC_DATA] ( nearestTarget ) hero . moveUp ( 4 ) hero . moveRight…" at bounding box center [339, 181] width 149 height 163
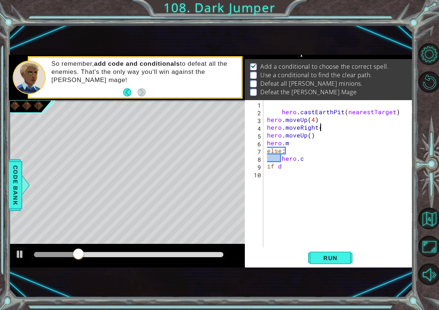
click at [358, 126] on div "hero . [GEOGRAPHIC_DATA] ( nearestTarget ) hero . moveUp ( 4 ) hero . moveRight…" at bounding box center [339, 181] width 149 height 163
type textarea "h"
click at [357, 160] on div "hero . [GEOGRAPHIC_DATA] ( nearestTarget ) hero . moveUp ( 4 ) hero . moveUp ( …" at bounding box center [339, 181] width 149 height 163
type textarea "h"
type textarea "e"
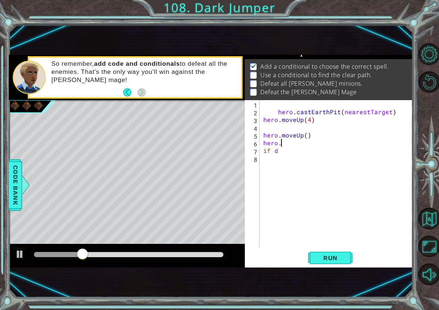
type textarea "i"
click at [357, 161] on div "hero . [GEOGRAPHIC_DATA] ( nearestTarget ) hero . moveUp ( 4 ) hero . moveUp ( …" at bounding box center [338, 181] width 153 height 163
type textarea "h"
click at [358, 118] on div "hero . [GEOGRAPHIC_DATA] ( nearestTarget ) hero . moveUp ( 4 ) hero . moveU" at bounding box center [338, 181] width 153 height 163
type textarea "h"
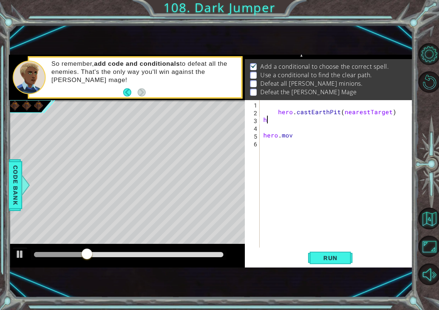
click at [362, 119] on div "hero . castEarthPit ( nearestTarget ) h hero . mov" at bounding box center [338, 181] width 153 height 163
type textarea "hero.castEarthPit(nea"
click at [407, 106] on div "hero . castEarthPit ( nea hero . mov" at bounding box center [338, 181] width 153 height 163
click at [324, 158] on div "hero . castEarthPit ( nea hero . mov" at bounding box center [338, 181] width 153 height 163
type textarea "h"
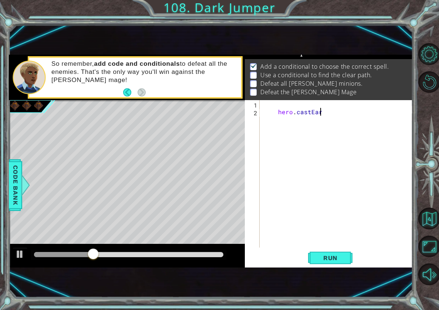
click at [355, 124] on div "hero . [GEOGRAPHIC_DATA]" at bounding box center [338, 181] width 153 height 163
type textarea "h"
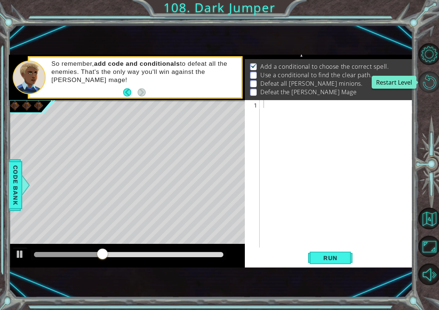
click at [431, 87] on button "Restart Level" at bounding box center [429, 82] width 22 height 22
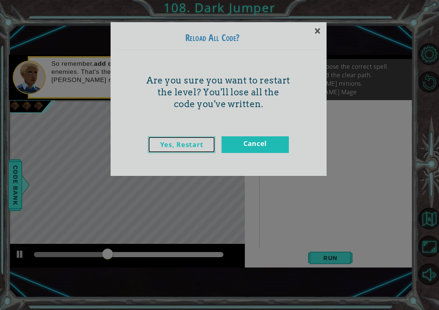
click at [171, 143] on link "Yes, Restart" at bounding box center [181, 144] width 67 height 17
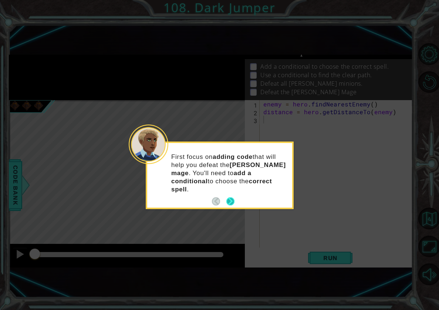
click at [230, 197] on button "Next" at bounding box center [230, 201] width 8 height 8
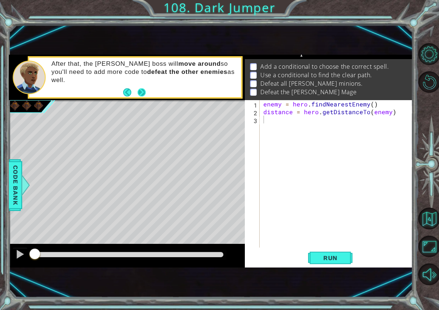
click at [146, 90] on button "Next" at bounding box center [141, 92] width 8 height 8
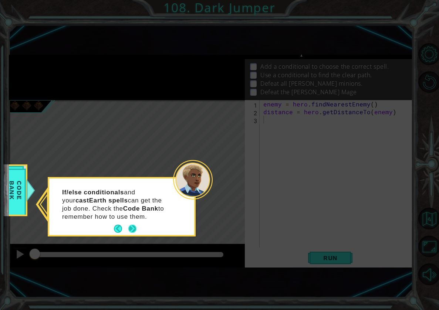
click at [129, 233] on button "Next" at bounding box center [132, 229] width 8 height 8
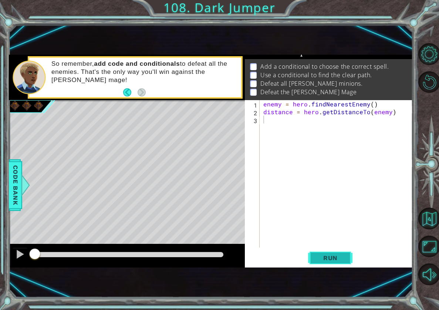
click at [334, 259] on span "Run" at bounding box center [330, 257] width 29 height 7
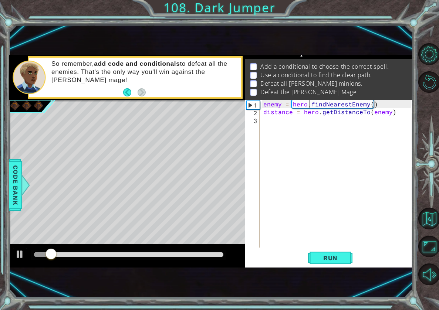
click at [310, 104] on div "enemy = hero . findNearestEnemy ( ) distance = hero . getDistanceTo ( enemy )" at bounding box center [338, 181] width 153 height 163
type textarea "enemy = hero.findNearestEnemy()"
click at [313, 129] on div "enemy = hero . findNearestEnemy ( ) distance = hero . getDistanceTo ( enemy )" at bounding box center [338, 181] width 153 height 163
click at [21, 180] on div at bounding box center [25, 185] width 9 height 22
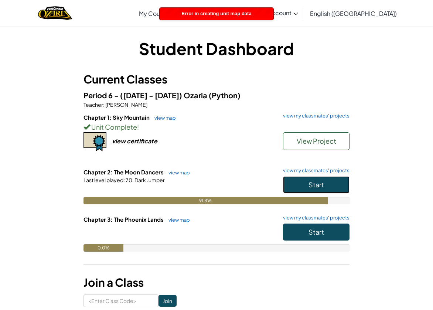
click at [297, 184] on button "Start" at bounding box center [316, 184] width 67 height 17
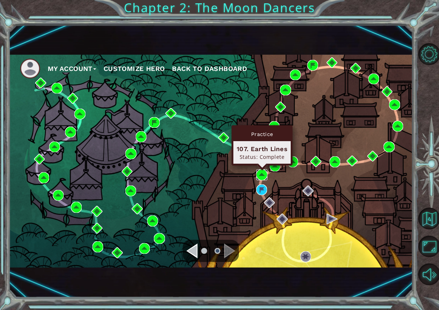
click at [263, 170] on img at bounding box center [261, 174] width 11 height 11
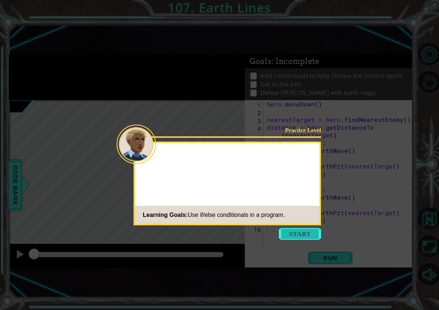
click at [305, 233] on button "Start" at bounding box center [300, 234] width 42 height 12
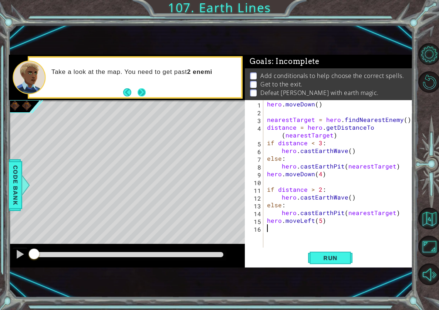
click at [140, 92] on button "Next" at bounding box center [141, 92] width 8 height 8
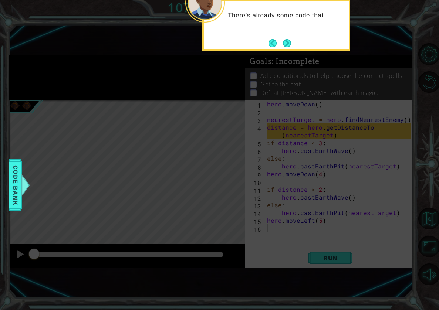
click at [286, 42] on button "Next" at bounding box center [287, 43] width 8 height 8
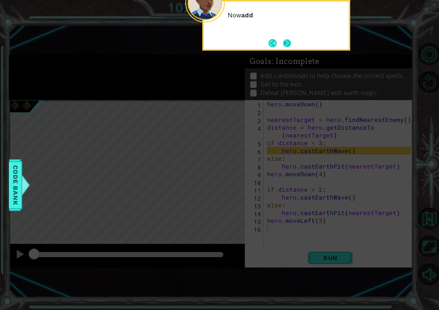
click at [283, 42] on button "Next" at bounding box center [287, 43] width 8 height 8
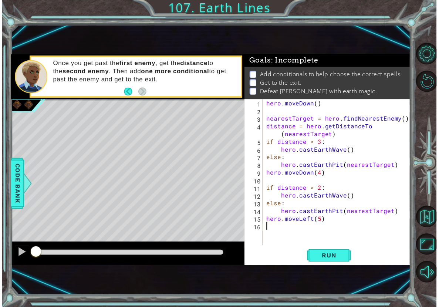
scroll to position [10, 0]
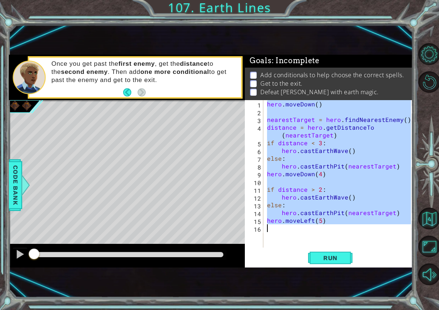
drag, startPoint x: 267, startPoint y: 105, endPoint x: 407, endPoint y: 265, distance: 213.5
click at [407, 265] on div "1 2 3 4 5 6 7 8 9 10 11 12 13 14 15 16 hero . [GEOGRAPHIC_DATA] ( ) nearestTarg…" at bounding box center [329, 183] width 168 height 167
type textarea "hero.moveLeft(5)"
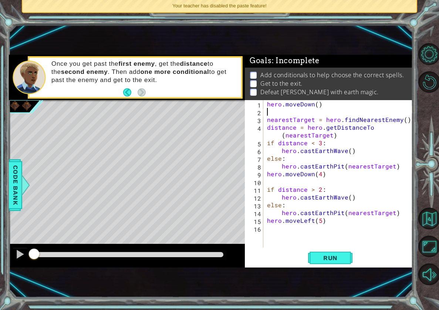
click at [283, 112] on div "hero . [GEOGRAPHIC_DATA] ( ) nearestTarget = hero . findNearestEnemy ( ) distan…" at bounding box center [339, 181] width 149 height 163
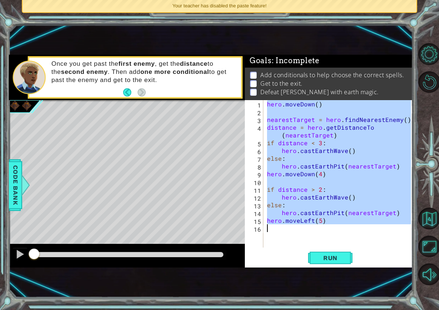
drag, startPoint x: 268, startPoint y: 103, endPoint x: 334, endPoint y: 216, distance: 130.9
click at [335, 218] on div "hero . [GEOGRAPHIC_DATA] ( ) nearestTarget = hero . findNearestEnemy ( ) distan…" at bounding box center [339, 181] width 149 height 163
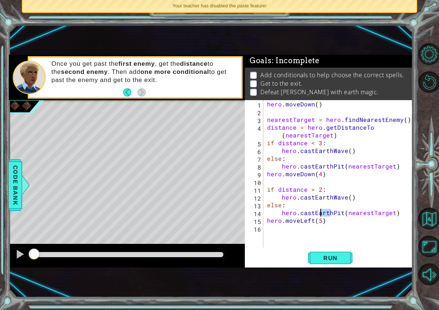
click at [177, 244] on div "1 ההההההההההההההההההההההההההההההההההההההההההההההההההההההההההההההההההההההההההההה…" at bounding box center [211, 161] width 404 height 213
drag, startPoint x: 251, startPoint y: 186, endPoint x: 374, endPoint y: 174, distance: 123.7
click at [374, 174] on div "hero . [GEOGRAPHIC_DATA] ( ) nearestTarget = hero . findNearestEnemy ( ) distan…" at bounding box center [339, 181] width 149 height 163
click at [305, 10] on div "Your teacher has disabled the paste feature!" at bounding box center [219, 6] width 393 height 12
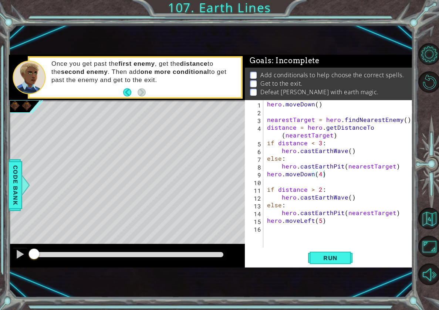
click at [374, 193] on div "hero . [GEOGRAPHIC_DATA] ( ) nearestTarget = hero . findNearestEnemy ( ) distan…" at bounding box center [339, 181] width 149 height 163
click at [346, 167] on div "hero . [GEOGRAPHIC_DATA] ( ) nearestTarget = hero . findNearestEnemy ( ) distan…" at bounding box center [339, 181] width 149 height 163
click at [341, 190] on div "hero . [GEOGRAPHIC_DATA] ( ) nearestTarget = hero . findNearestEnemy ( ) distan…" at bounding box center [339, 181] width 149 height 163
type textarea "if distance > 2:"
click at [334, 184] on div "hero . [GEOGRAPHIC_DATA] ( ) nearestTarget = hero . findNearestEnemy ( ) distan…" at bounding box center [339, 181] width 149 height 163
